Goal: Task Accomplishment & Management: Complete application form

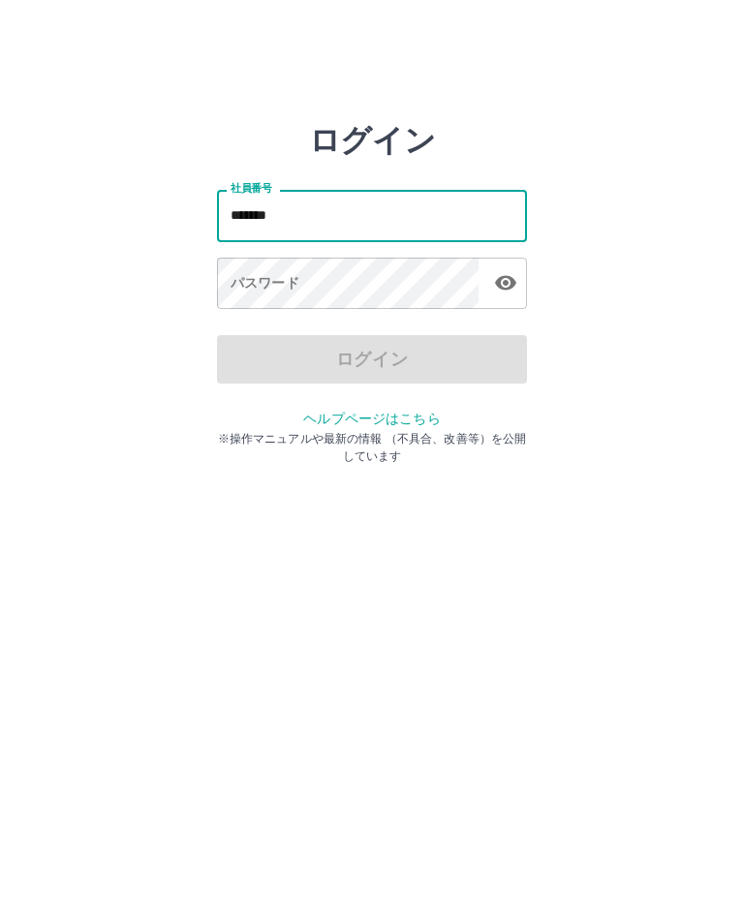
type input "*******"
click at [466, 432] on html "ログイン 社員番号 ******* 社員番号 パスワード パスワード ログイン ヘルプページはこちら ※操作マニュアルや最新の情報 （不具合、改善等）を公開し…" at bounding box center [372, 216] width 744 height 432
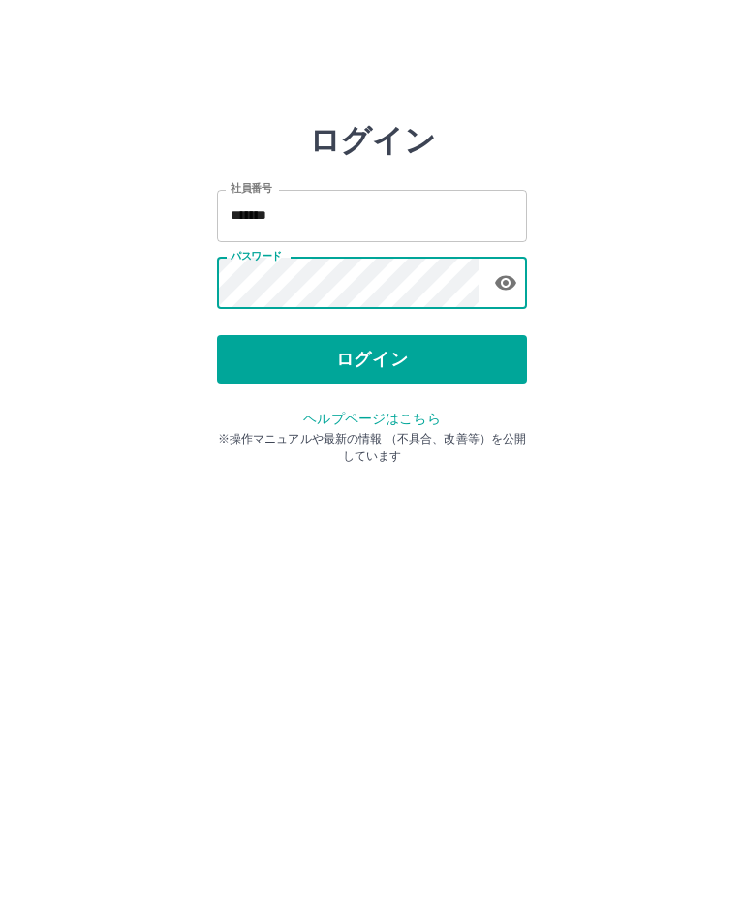
click at [364, 373] on button "ログイン" at bounding box center [372, 359] width 310 height 48
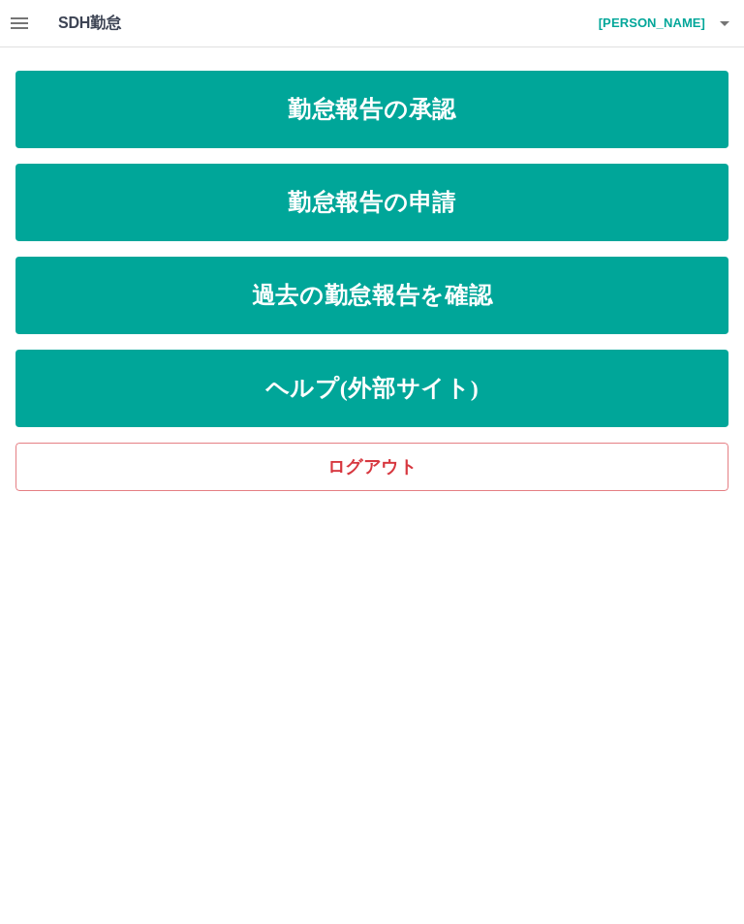
click at [389, 198] on link "勤怠報告の申請" at bounding box center [371, 202] width 713 height 77
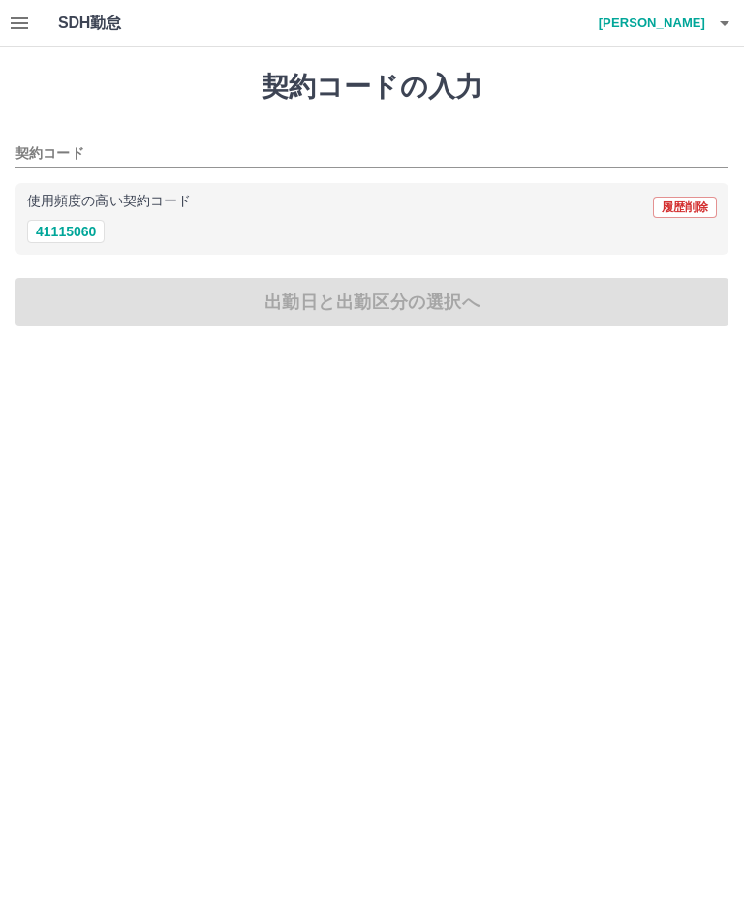
click at [67, 234] on button "41115060" at bounding box center [65, 231] width 77 height 23
type input "********"
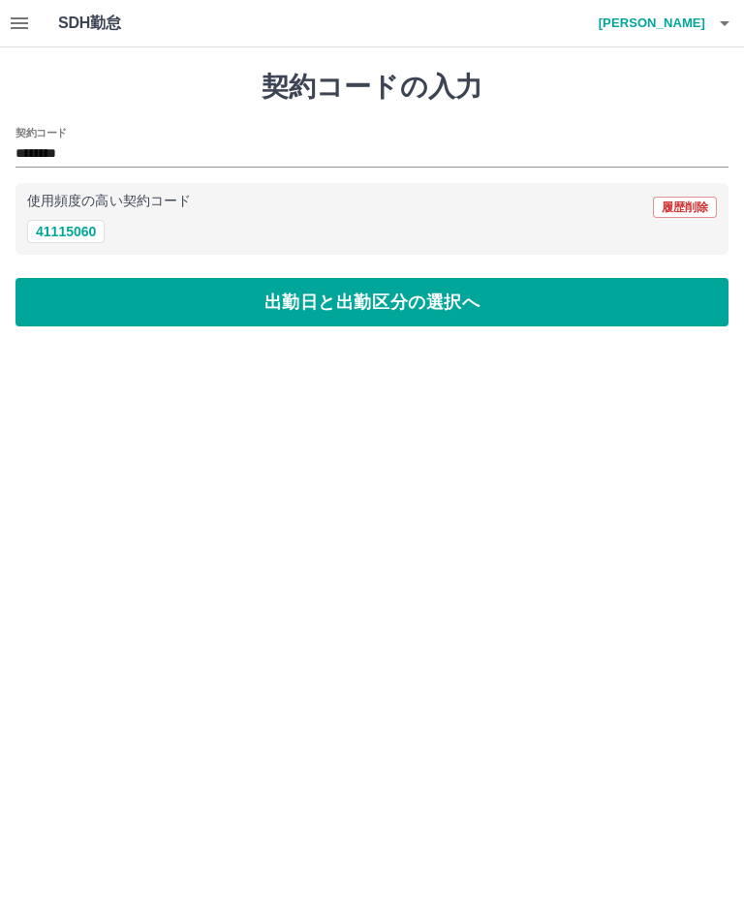
click at [349, 305] on button "出勤日と出勤区分の選択へ" at bounding box center [371, 302] width 713 height 48
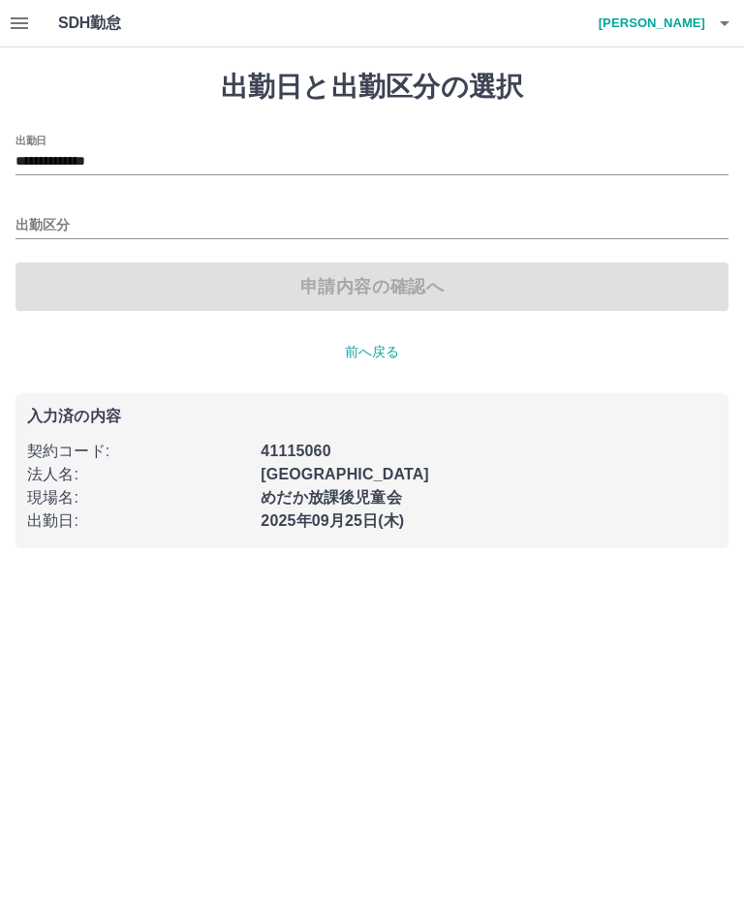
click at [46, 226] on input "出勤区分" at bounding box center [371, 226] width 713 height 24
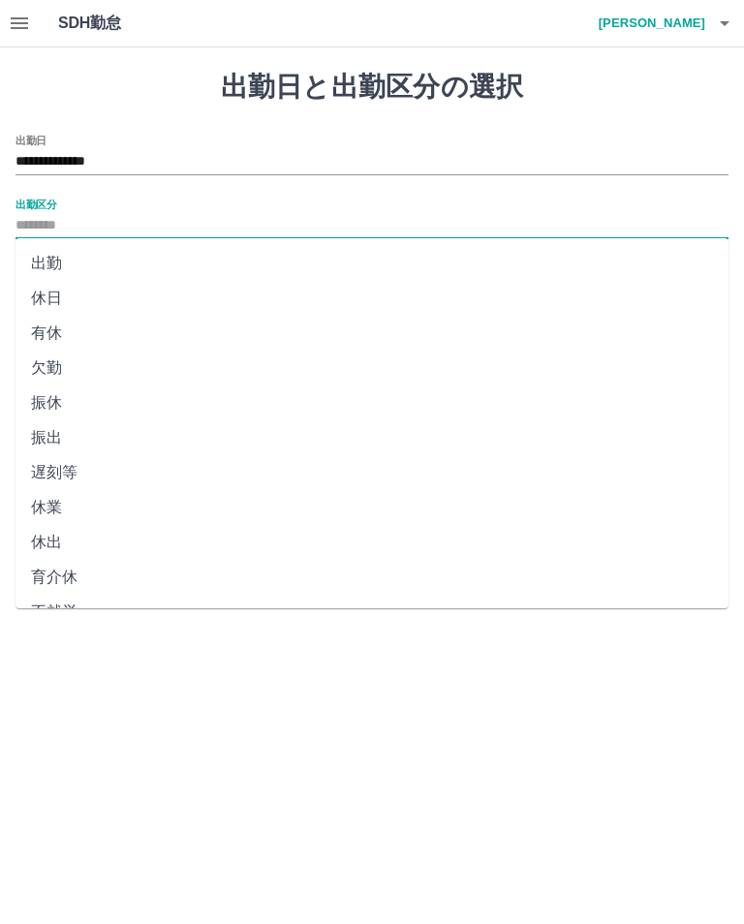
click at [83, 278] on li "出勤" at bounding box center [371, 263] width 713 height 35
type input "**"
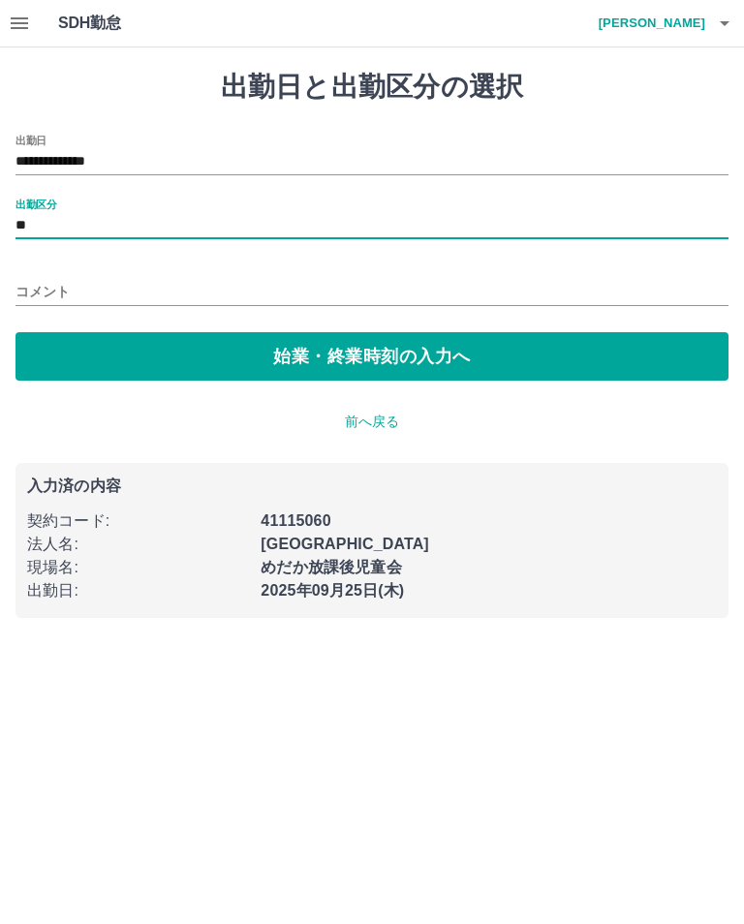
click at [322, 349] on button "始業・終業時刻の入力へ" at bounding box center [371, 356] width 713 height 48
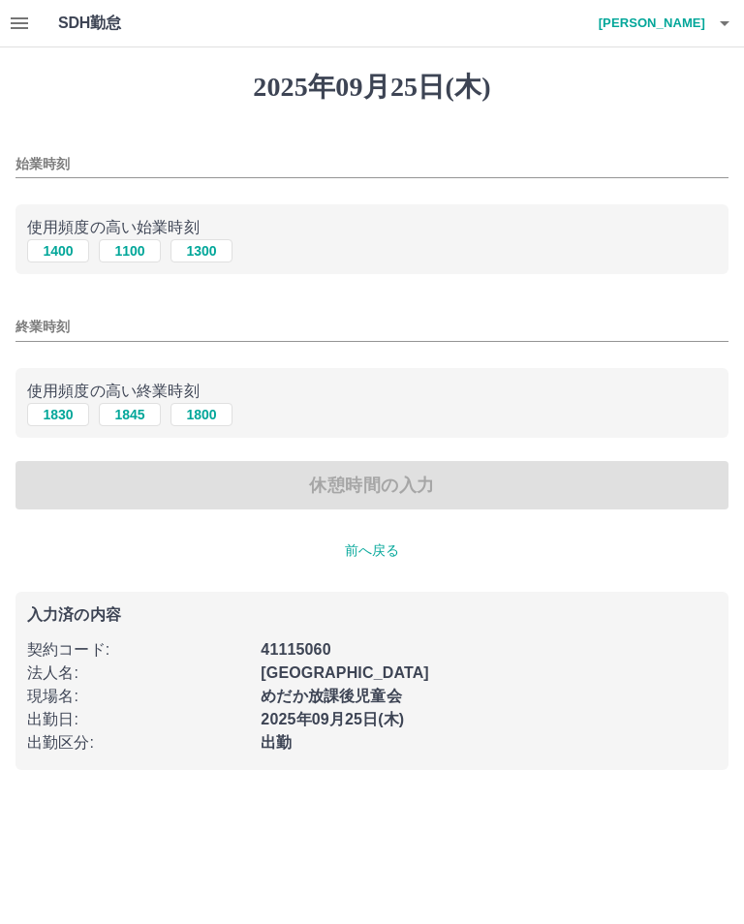
click at [136, 253] on button "1100" at bounding box center [130, 250] width 62 height 23
type input "****"
click at [134, 413] on button "1845" at bounding box center [130, 414] width 62 height 23
type input "****"
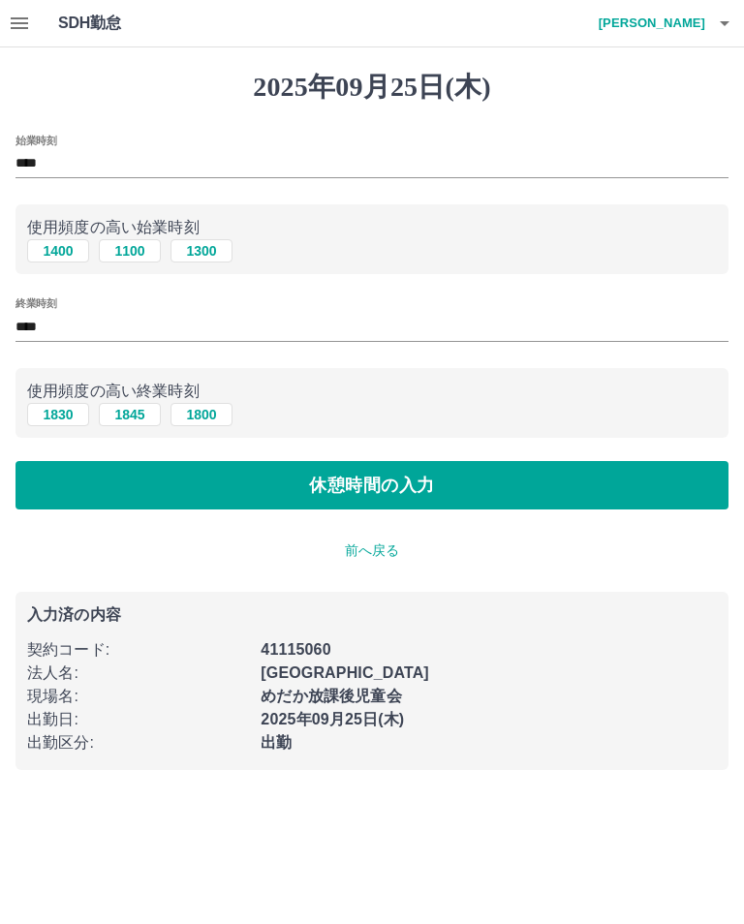
click at [321, 483] on button "休憩時間の入力" at bounding box center [371, 485] width 713 height 48
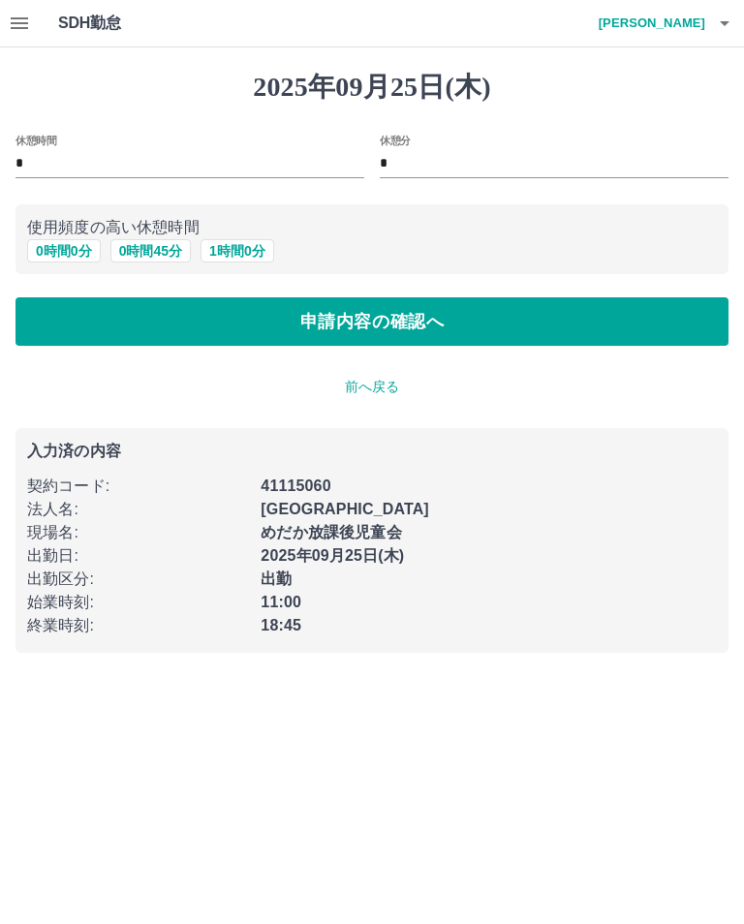
click at [164, 245] on button "0 時間 45 分" at bounding box center [150, 250] width 80 height 23
type input "**"
click at [317, 323] on button "申請内容の確認へ" at bounding box center [371, 321] width 713 height 48
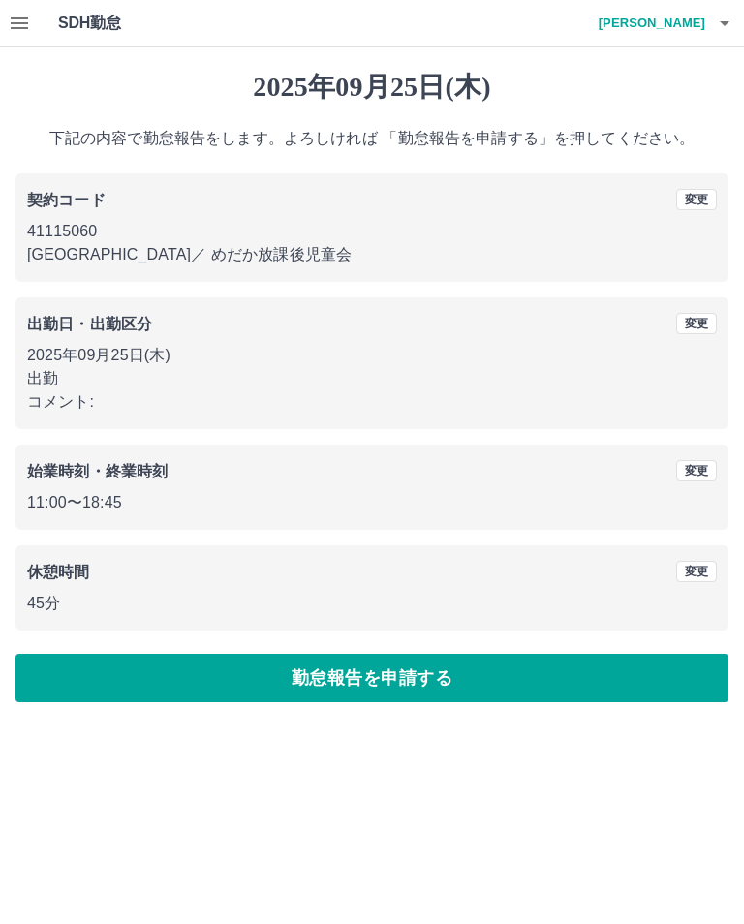
click at [342, 679] on button "勤怠報告を申請する" at bounding box center [371, 678] width 713 height 48
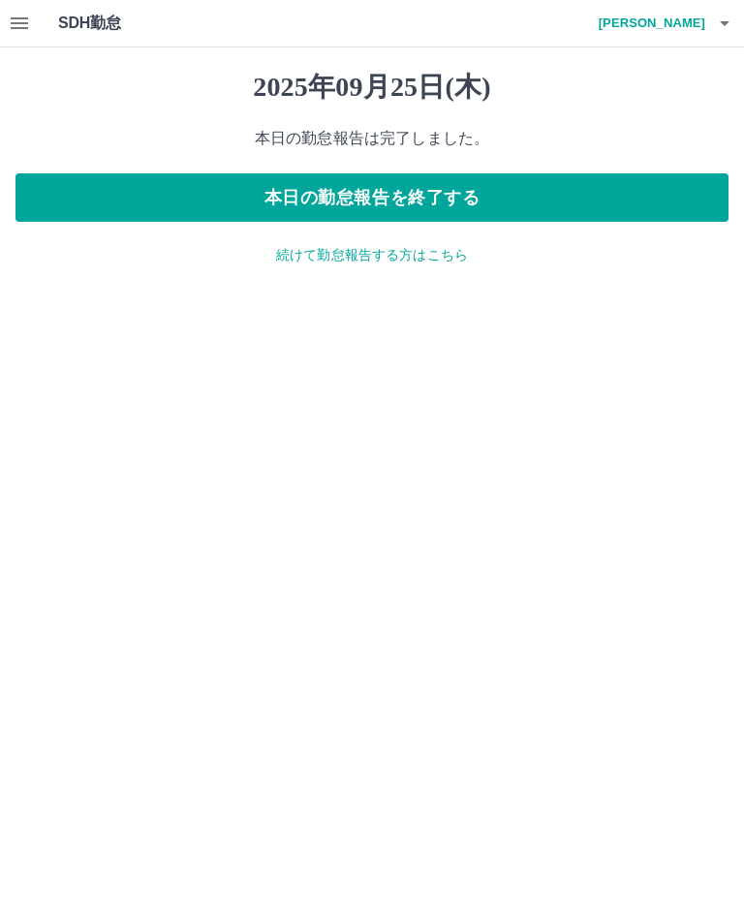
click at [391, 195] on button "本日の勤怠報告を終了する" at bounding box center [371, 197] width 713 height 48
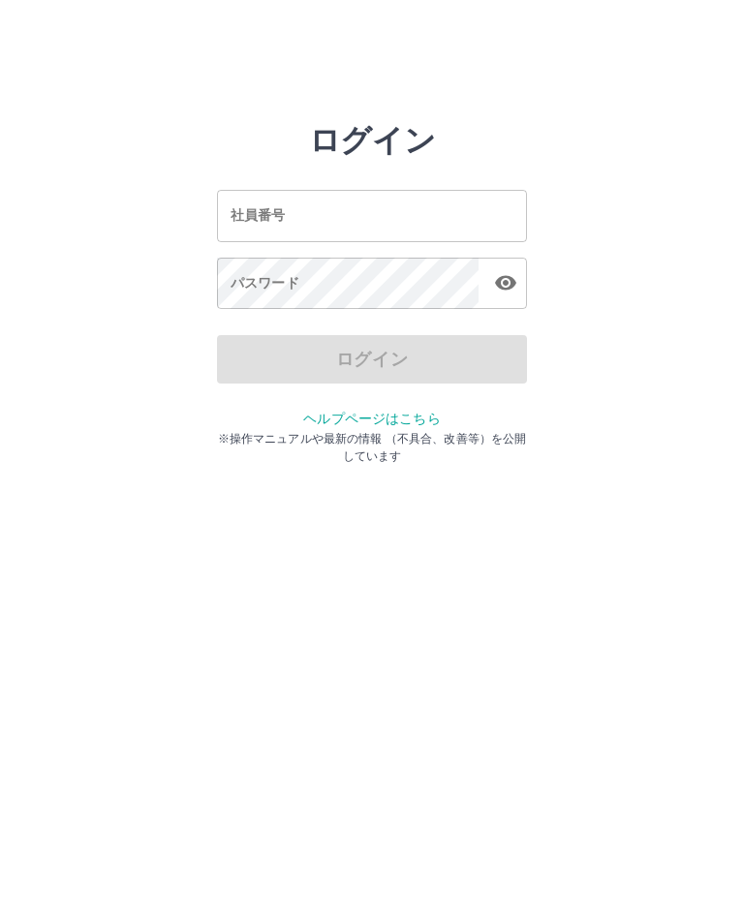
click at [343, 218] on input "社員番号" at bounding box center [372, 215] width 310 height 51
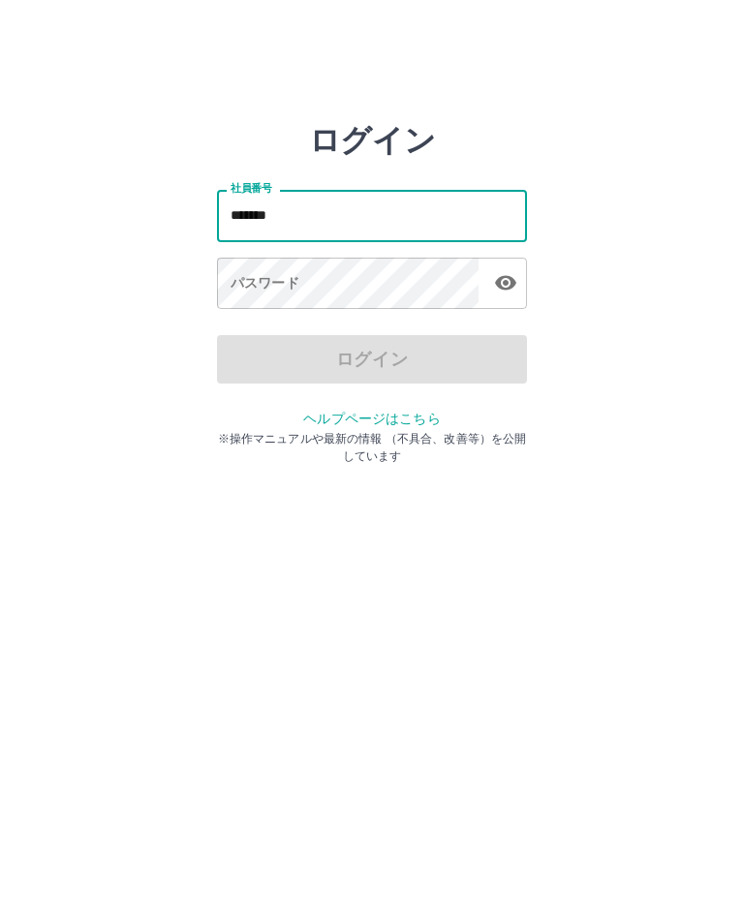
type input "*******"
click at [493, 432] on html "ログイン 社員番号 ******* 社員番号 パスワード パスワード ログイン ヘルプページはこちら ※操作マニュアルや最新の情報 （不具合、改善等）を公開し…" at bounding box center [372, 216] width 744 height 432
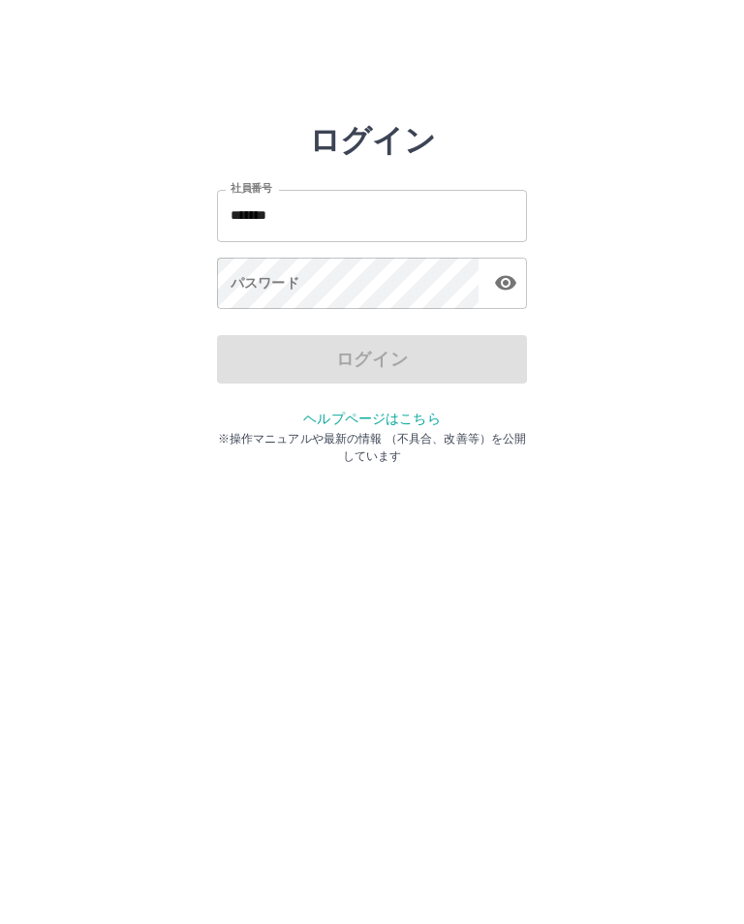
click at [294, 287] on div "パスワード パスワード" at bounding box center [372, 285] width 310 height 54
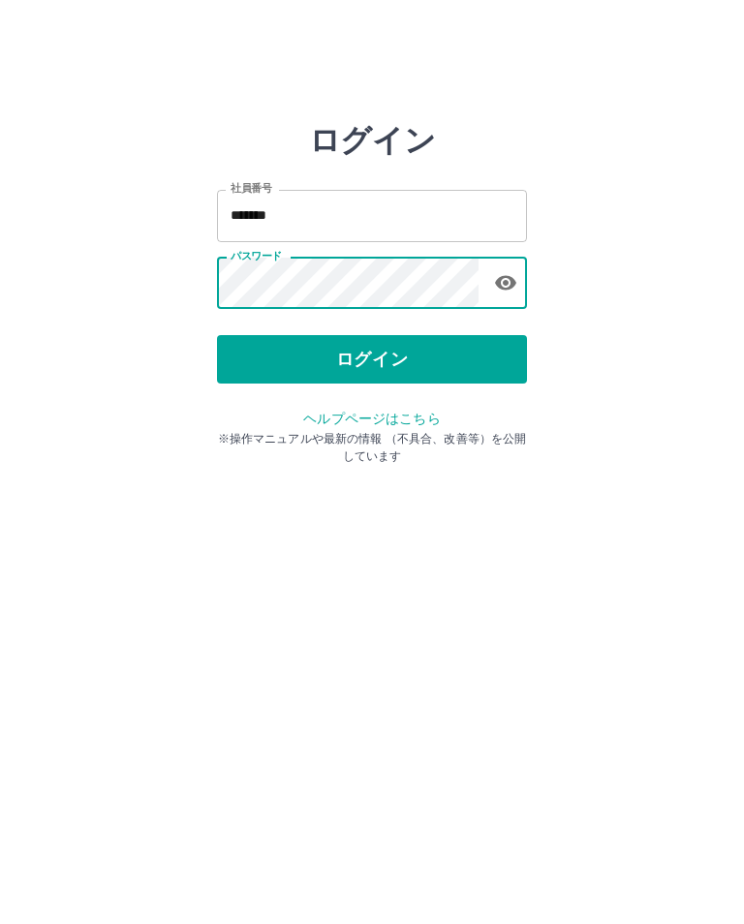
click at [379, 363] on button "ログイン" at bounding box center [372, 359] width 310 height 48
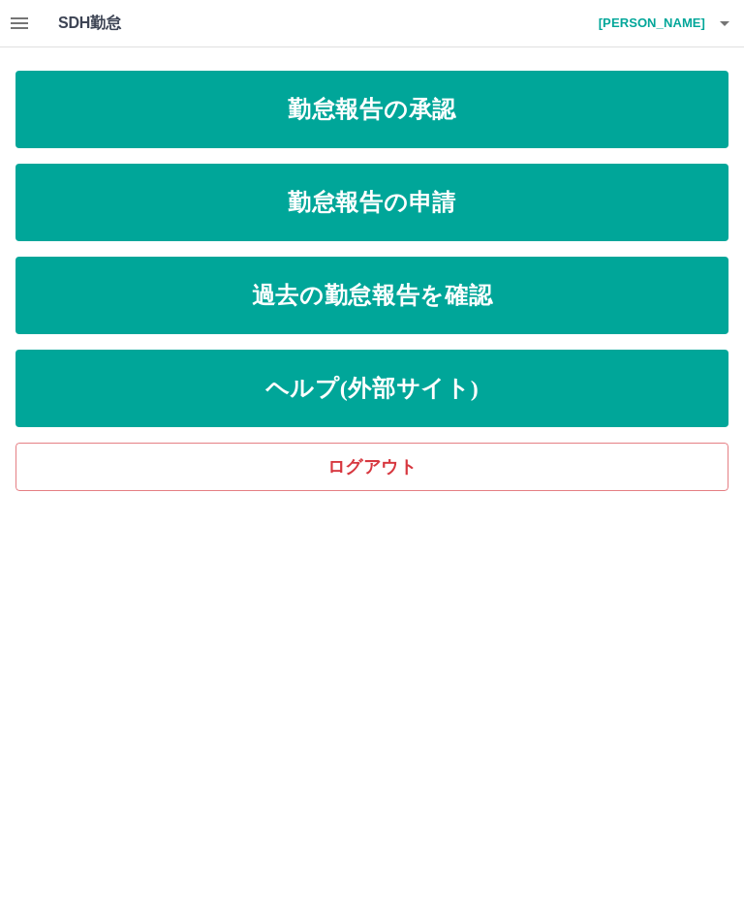
click at [395, 108] on link "勤怠報告の承認" at bounding box center [371, 109] width 713 height 77
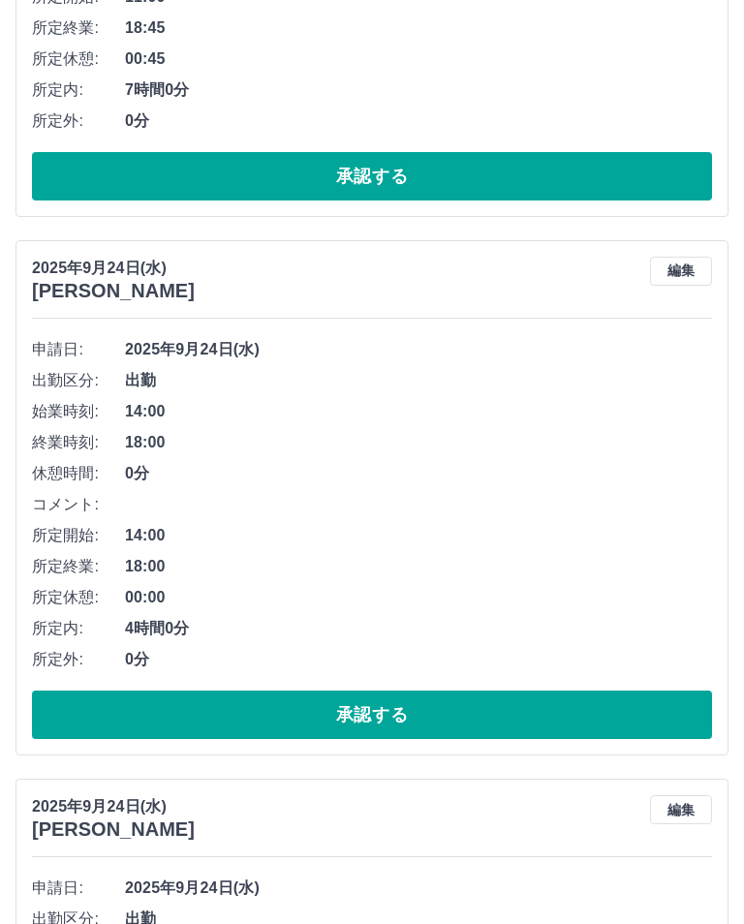
scroll to position [1607, 0]
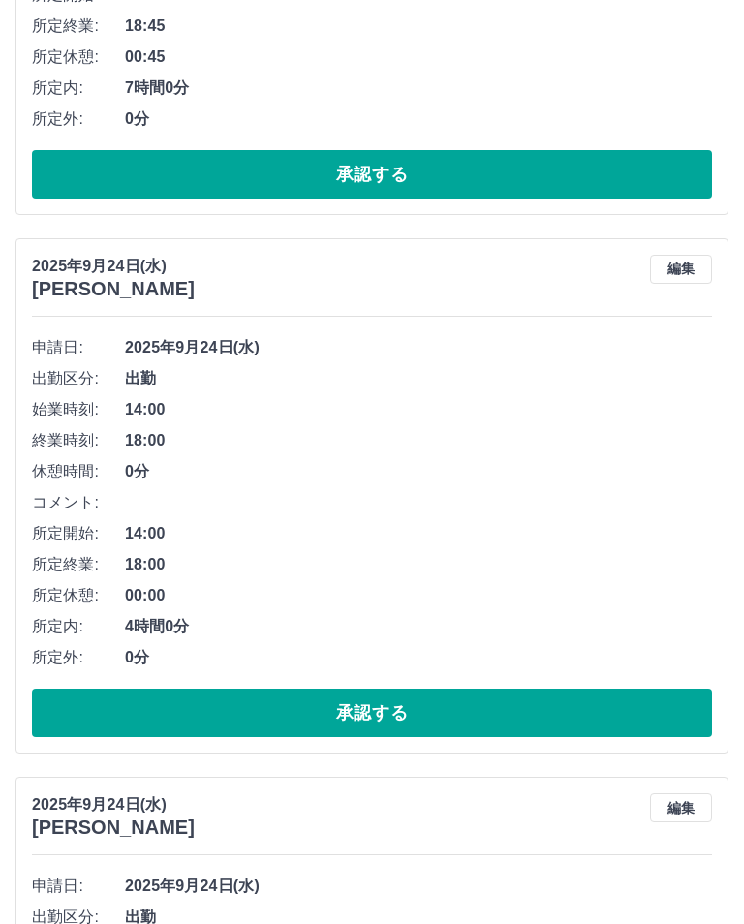
click at [369, 716] on button "承認する" at bounding box center [372, 713] width 680 height 48
click at [357, 708] on button "承認する" at bounding box center [372, 713] width 680 height 48
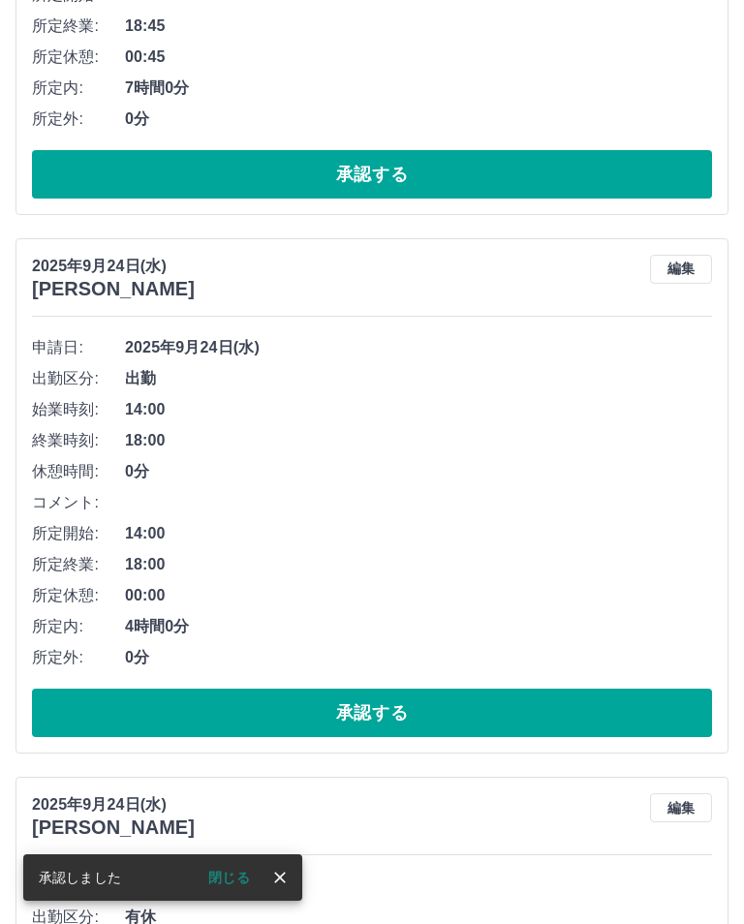
click at [350, 711] on button "承認する" at bounding box center [372, 713] width 680 height 48
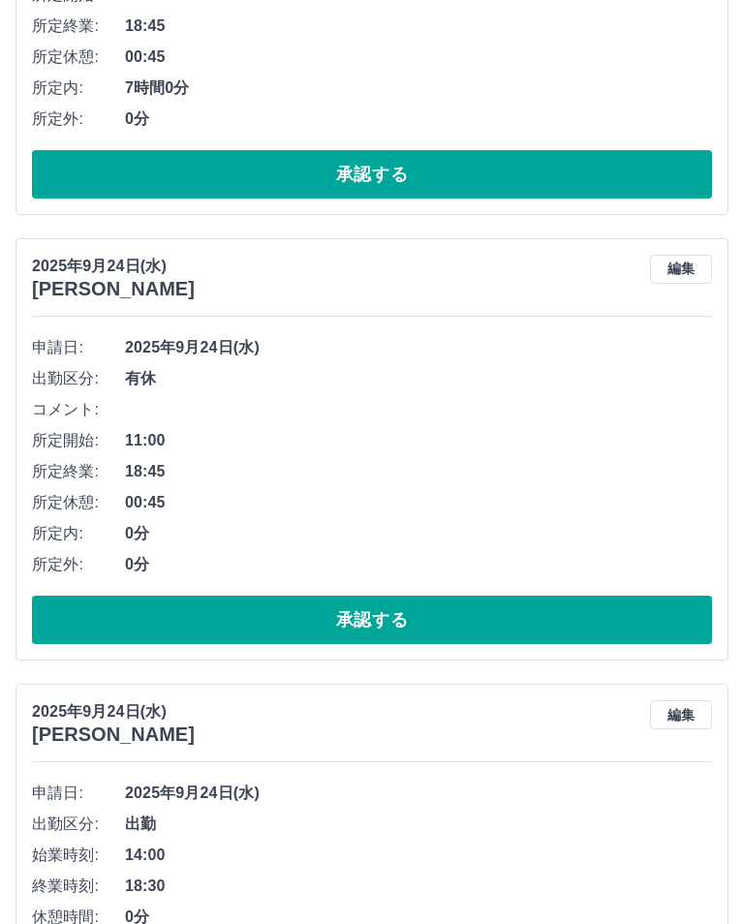
click at [358, 614] on button "承認する" at bounding box center [372, 620] width 680 height 48
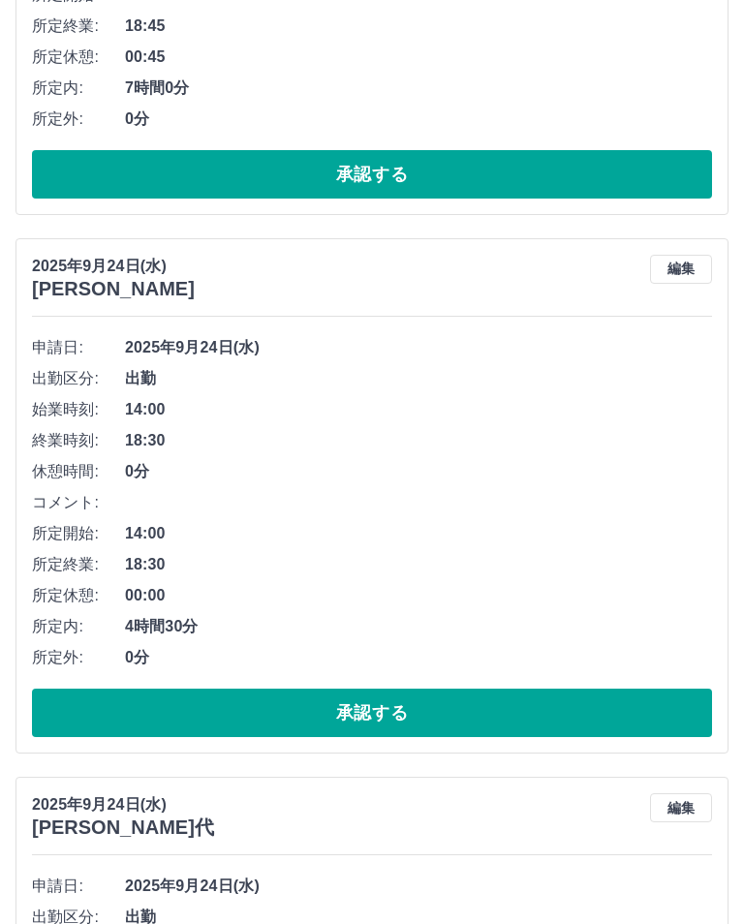
click at [337, 712] on button "承認する" at bounding box center [372, 713] width 680 height 48
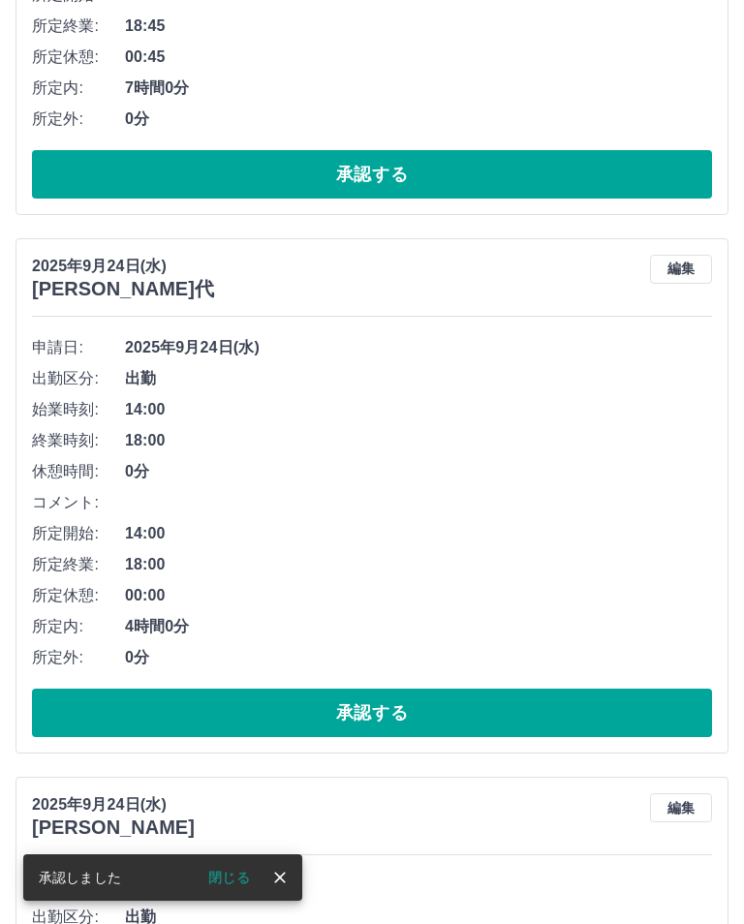
click at [370, 710] on button "承認する" at bounding box center [372, 713] width 680 height 48
click at [370, 708] on button "承認する" at bounding box center [372, 713] width 680 height 48
click at [396, 713] on button "承認する" at bounding box center [372, 713] width 680 height 48
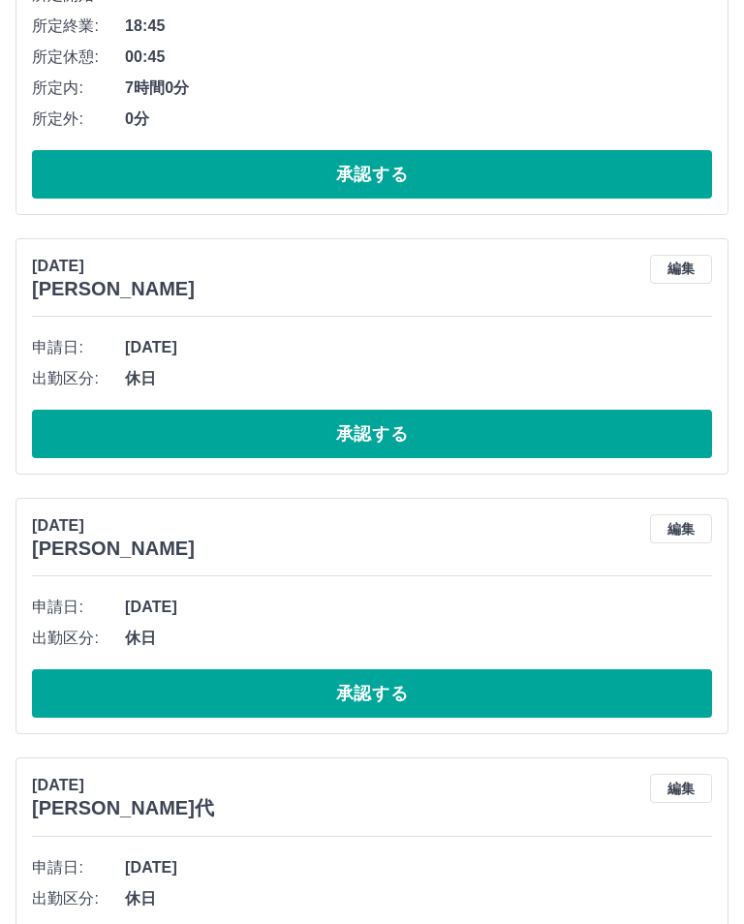
click at [380, 429] on button "承認する" at bounding box center [372, 434] width 680 height 48
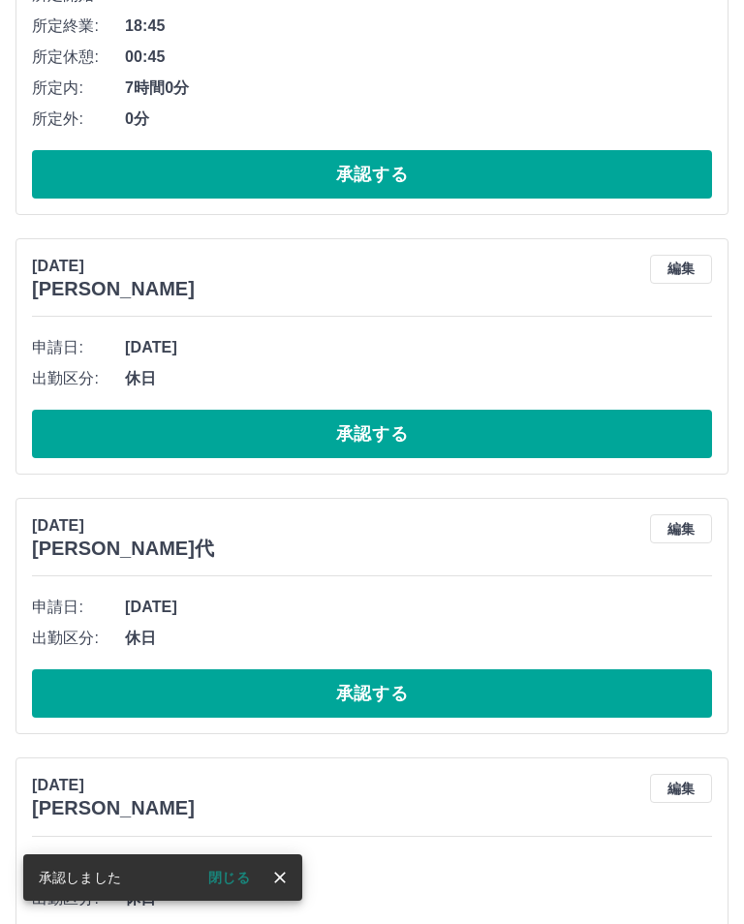
click at [376, 440] on button "承認する" at bounding box center [372, 434] width 680 height 48
click at [382, 443] on button "承認する" at bounding box center [372, 434] width 680 height 48
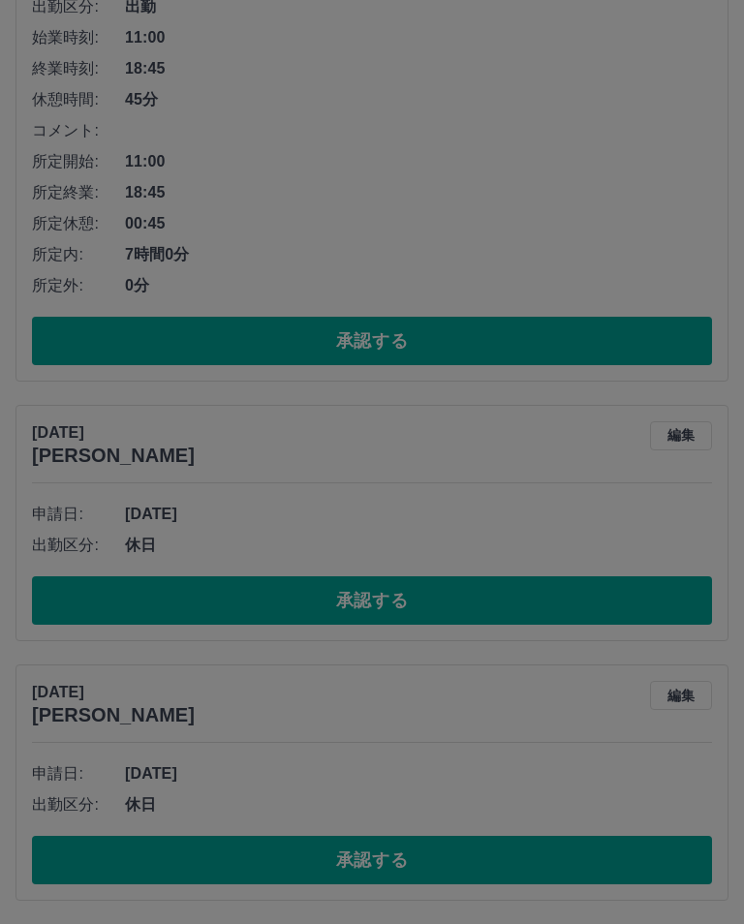
scroll to position [1406, 0]
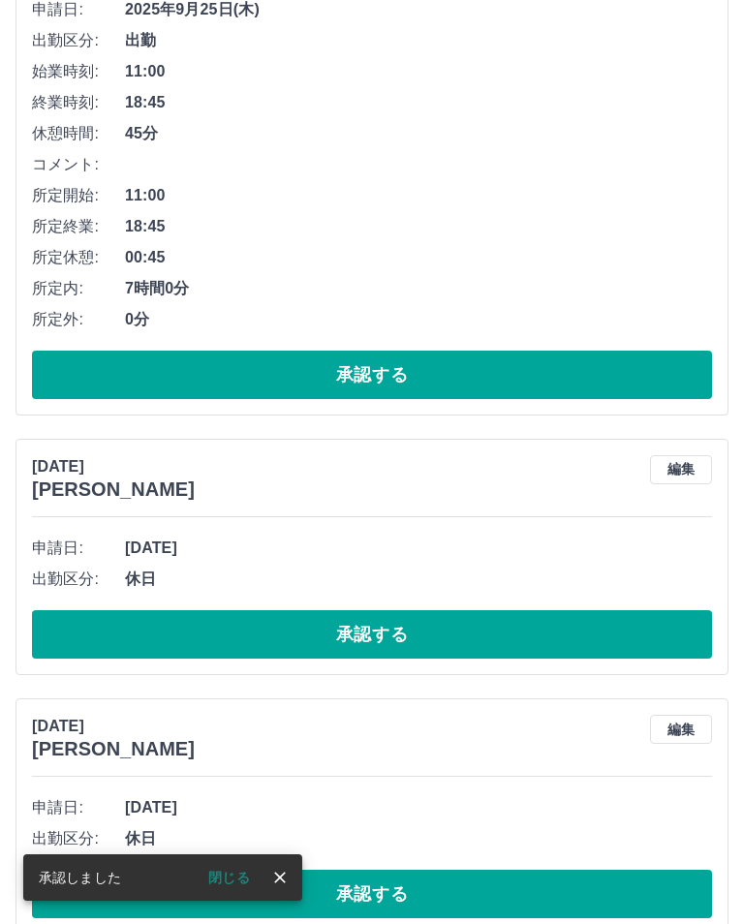
click at [374, 645] on button "承認する" at bounding box center [372, 634] width 680 height 48
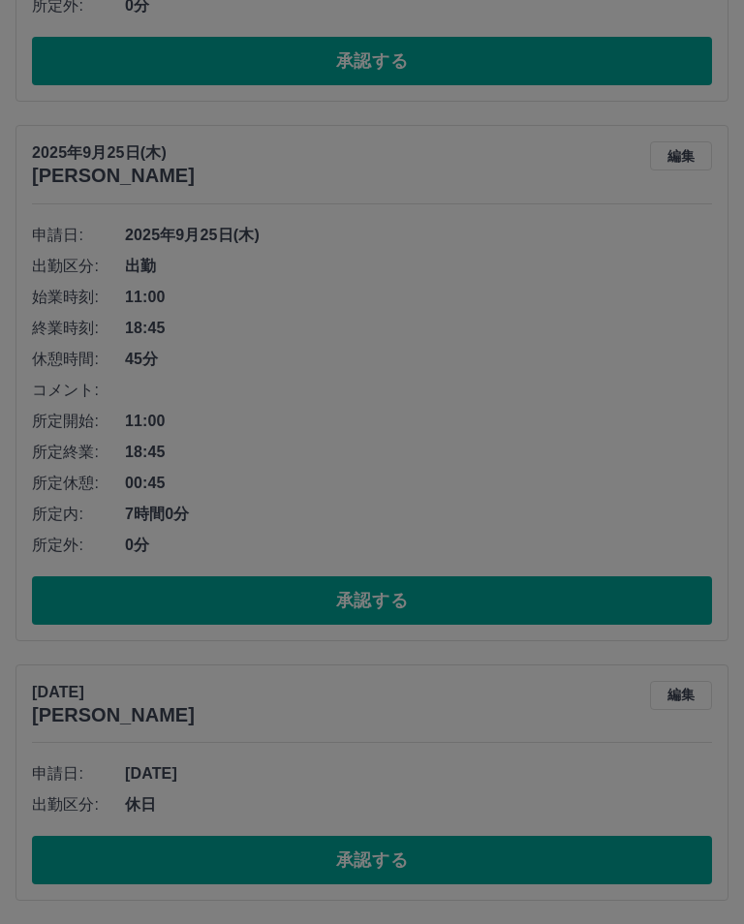
scroll to position [1147, 0]
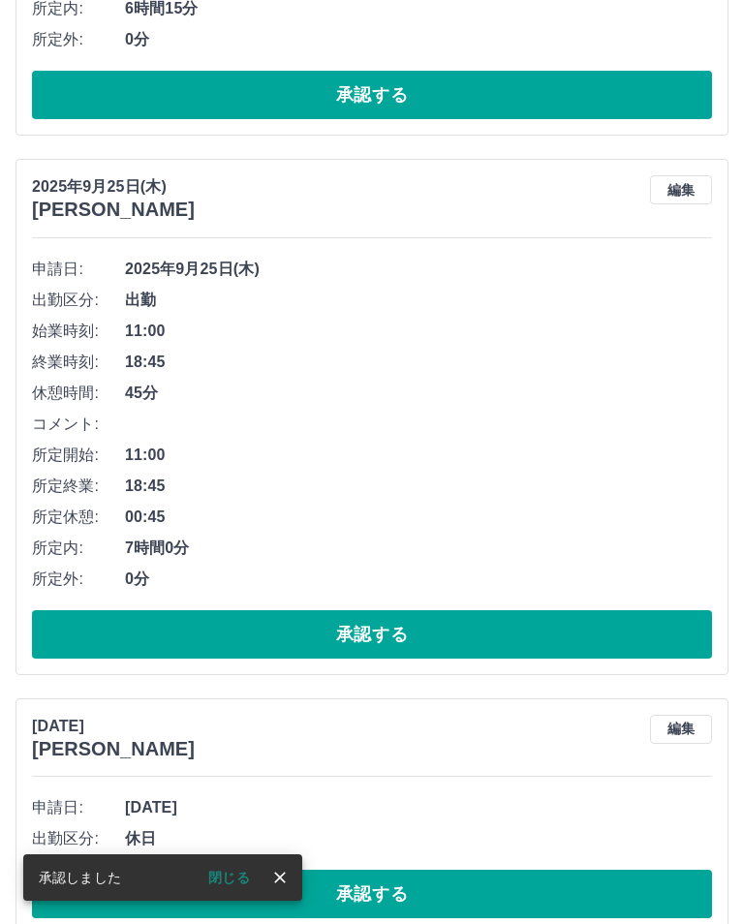
click at [390, 887] on button "承認する" at bounding box center [372, 894] width 680 height 48
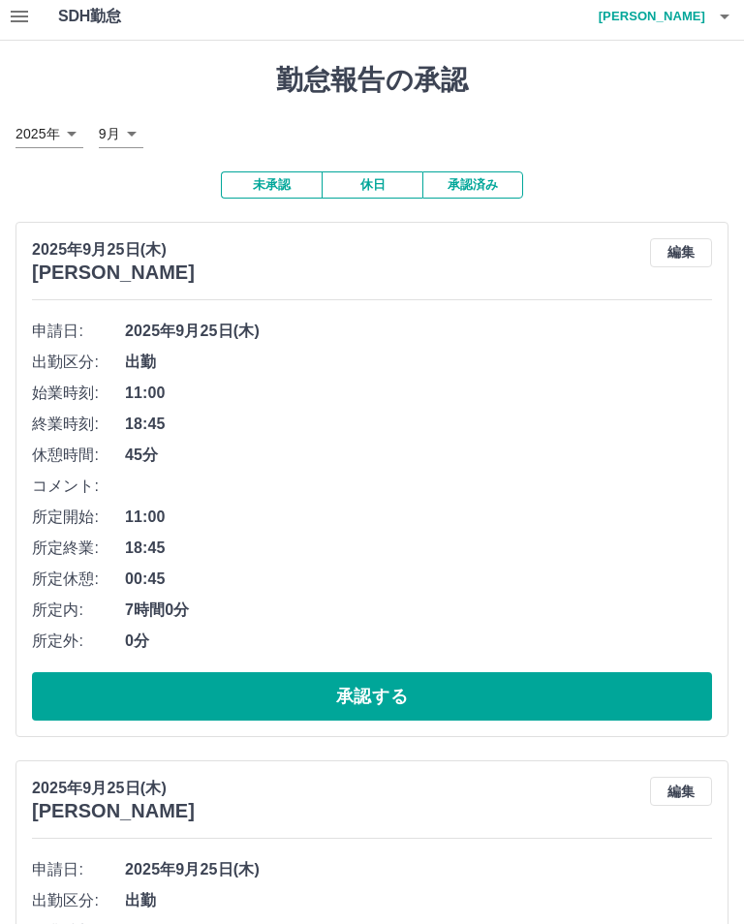
scroll to position [0, 0]
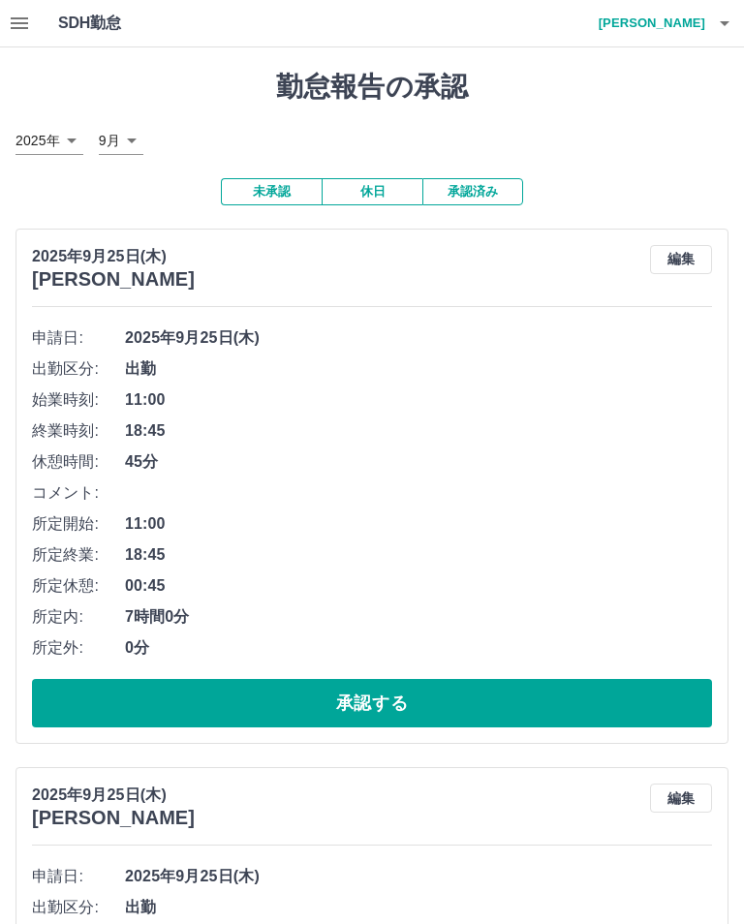
click at [738, 15] on button "button" at bounding box center [724, 23] width 39 height 46
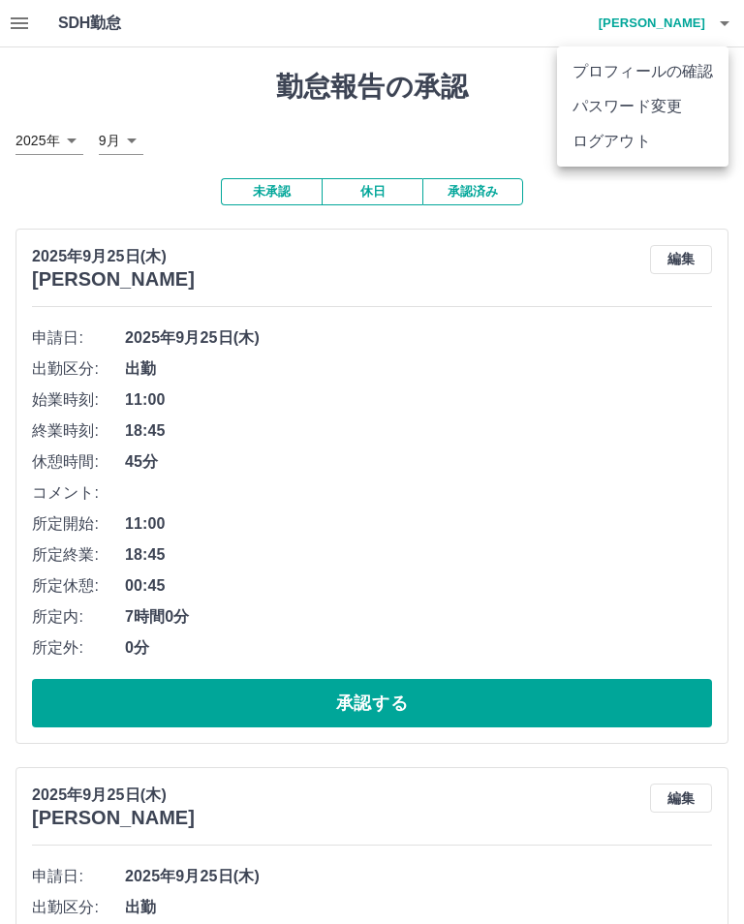
click at [632, 148] on li "ログアウト" at bounding box center [642, 141] width 171 height 35
